Goal: Task Accomplishment & Management: Manage account settings

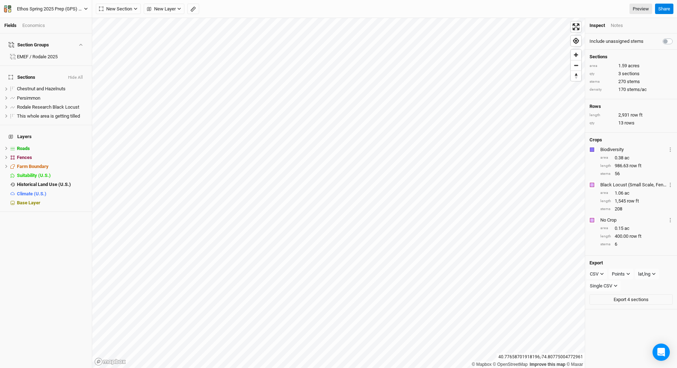
click at [6, 6] on icon "button" at bounding box center [5, 6] width 3 height 3
click at [50, 22] on button "Back" at bounding box center [59, 19] width 57 height 9
click at [4, 3] on div "Ethos Spring 2025 Prep (GPS) as built Back Project Settings User settings Imper…" at bounding box center [46, 9] width 92 height 18
click at [6, 9] on icon "button" at bounding box center [5, 9] width 3 height 5
click at [60, 29] on button "Project Settings" at bounding box center [59, 29] width 57 height 9
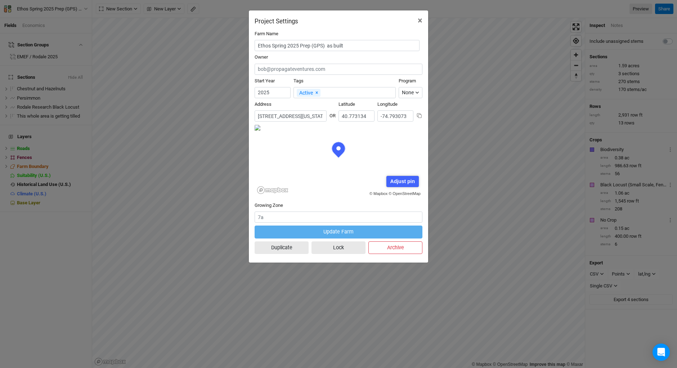
scroll to position [36, 84]
click at [269, 117] on input "[STREET_ADDRESS][US_STATE]" at bounding box center [291, 116] width 72 height 11
drag, startPoint x: 258, startPoint y: 114, endPoint x: 349, endPoint y: 116, distance: 91.1
click at [349, 116] on div "Address No search results. [STREET_ADDRESS][US_STATE] [GEOGRAPHIC_DATA] [GEOGRA…" at bounding box center [339, 112] width 168 height 23
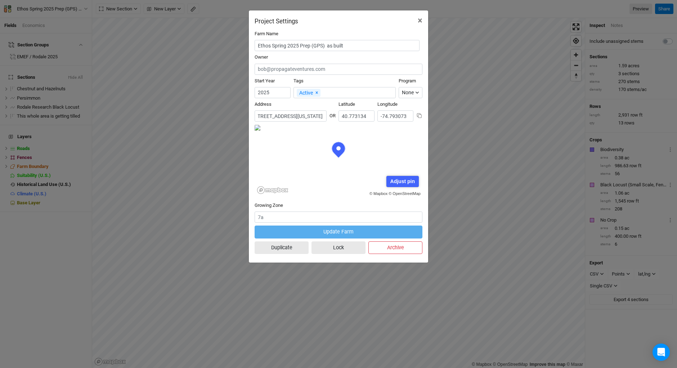
scroll to position [0, 0]
click at [418, 18] on span "×" at bounding box center [420, 20] width 5 height 10
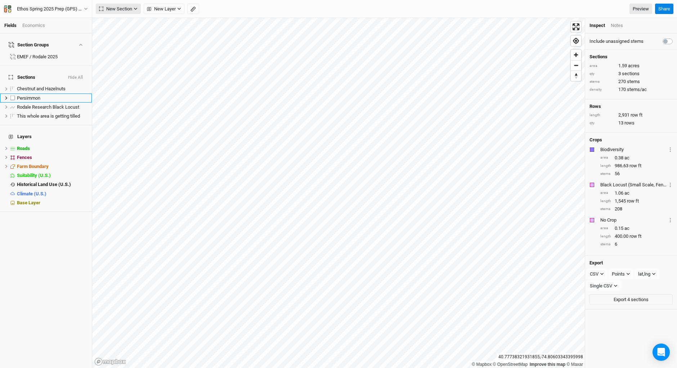
click at [130, 5] on span "New Section" at bounding box center [115, 8] width 33 height 7
